Goal: Task Accomplishment & Management: Manage account settings

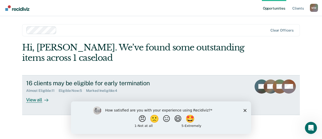
click at [47, 99] on icon at bounding box center [47, 99] width 1 height 3
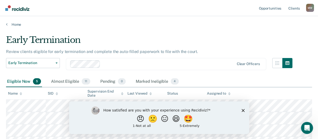
click at [243, 108] on icon "Close survey" at bounding box center [243, 109] width 3 height 3
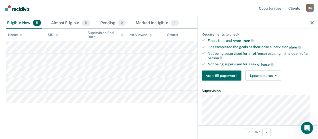
scroll to position [70, 0]
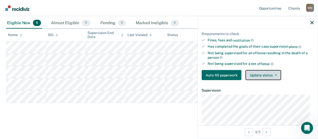
click at [275, 74] on icon "button" at bounding box center [276, 74] width 2 height 1
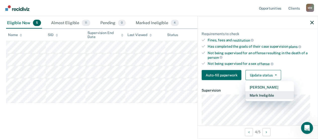
click at [264, 91] on button "Mark Ineligible" at bounding box center [270, 95] width 49 height 8
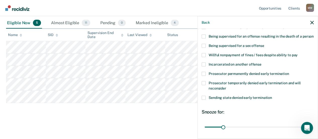
click at [204, 57] on span at bounding box center [204, 55] width 4 height 4
click at [298, 53] on input "Willful nonpayment of fines / fees despite ability to pay" at bounding box center [298, 53] width 0 height 0
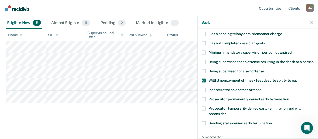
scroll to position [43, 0]
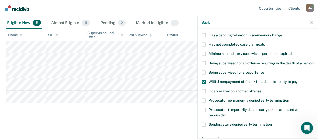
click at [205, 43] on span at bounding box center [204, 45] width 4 height 4
click at [265, 43] on input "Has not completed case plan goals" at bounding box center [265, 43] width 0 height 0
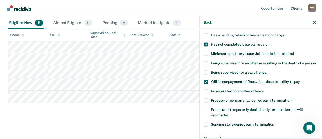
scroll to position [112, 0]
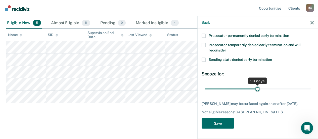
drag, startPoint x: 223, startPoint y: 88, endPoint x: 255, endPoint y: 87, distance: 32.8
type input "90"
click at [255, 87] on input "range" at bounding box center [258, 88] width 106 height 9
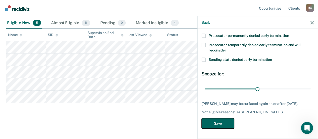
click at [221, 125] on button "Save" at bounding box center [218, 123] width 32 height 10
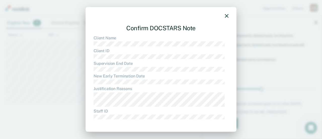
scroll to position [42, 0]
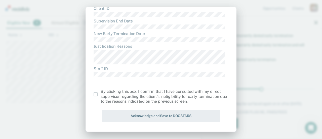
click at [96, 93] on span at bounding box center [96, 94] width 4 height 4
click at [101, 92] on input "checkbox" at bounding box center [101, 92] width 0 height 0
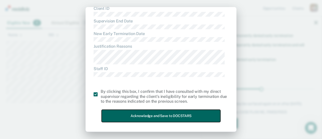
click at [151, 114] on button "Acknowledge and Save to DOCSTARS" at bounding box center [161, 115] width 119 height 12
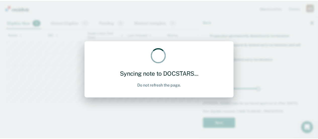
scroll to position [46, 0]
